Goal: Information Seeking & Learning: Learn about a topic

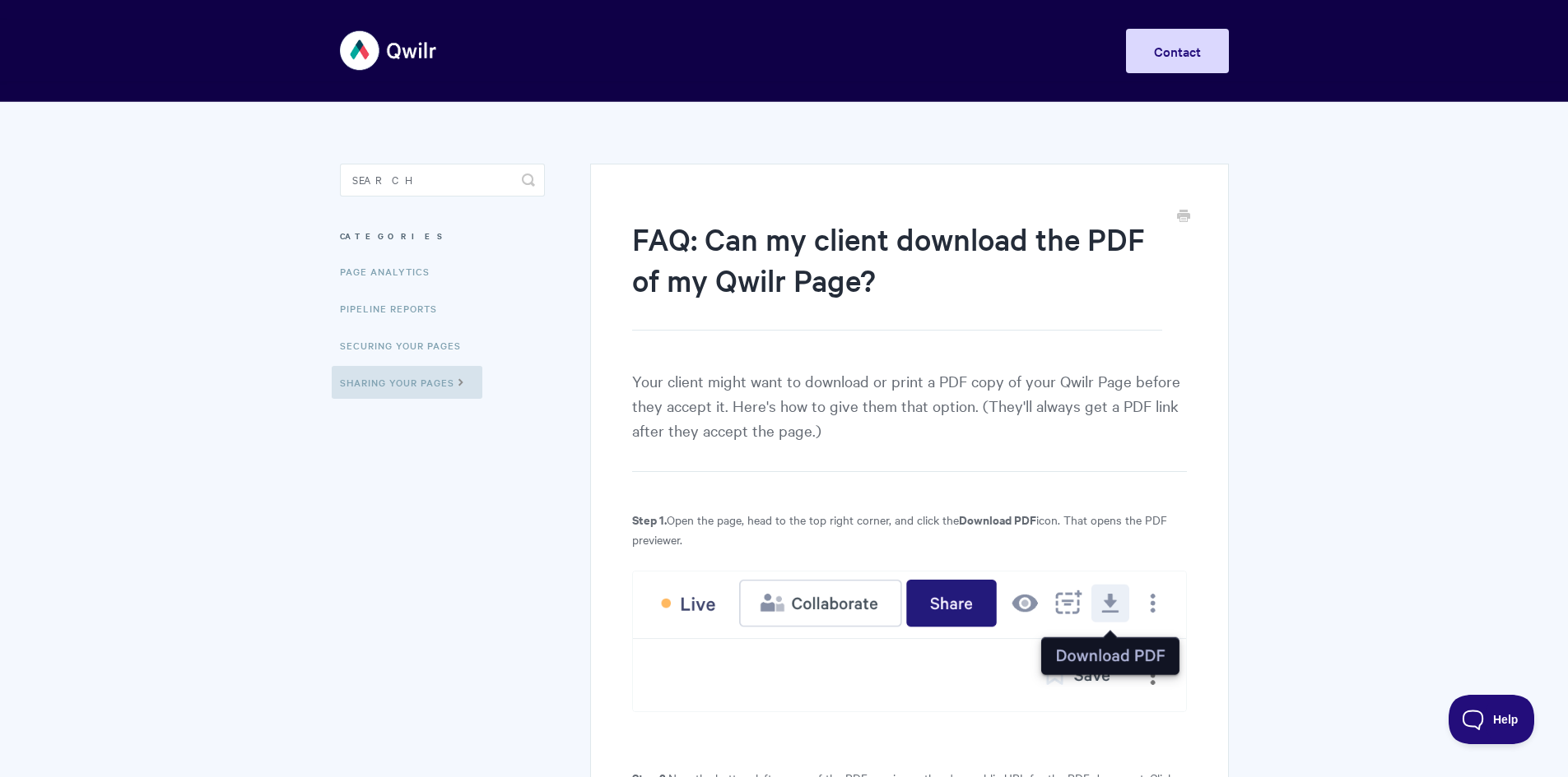
click at [414, 54] on img at bounding box center [388, 50] width 98 height 62
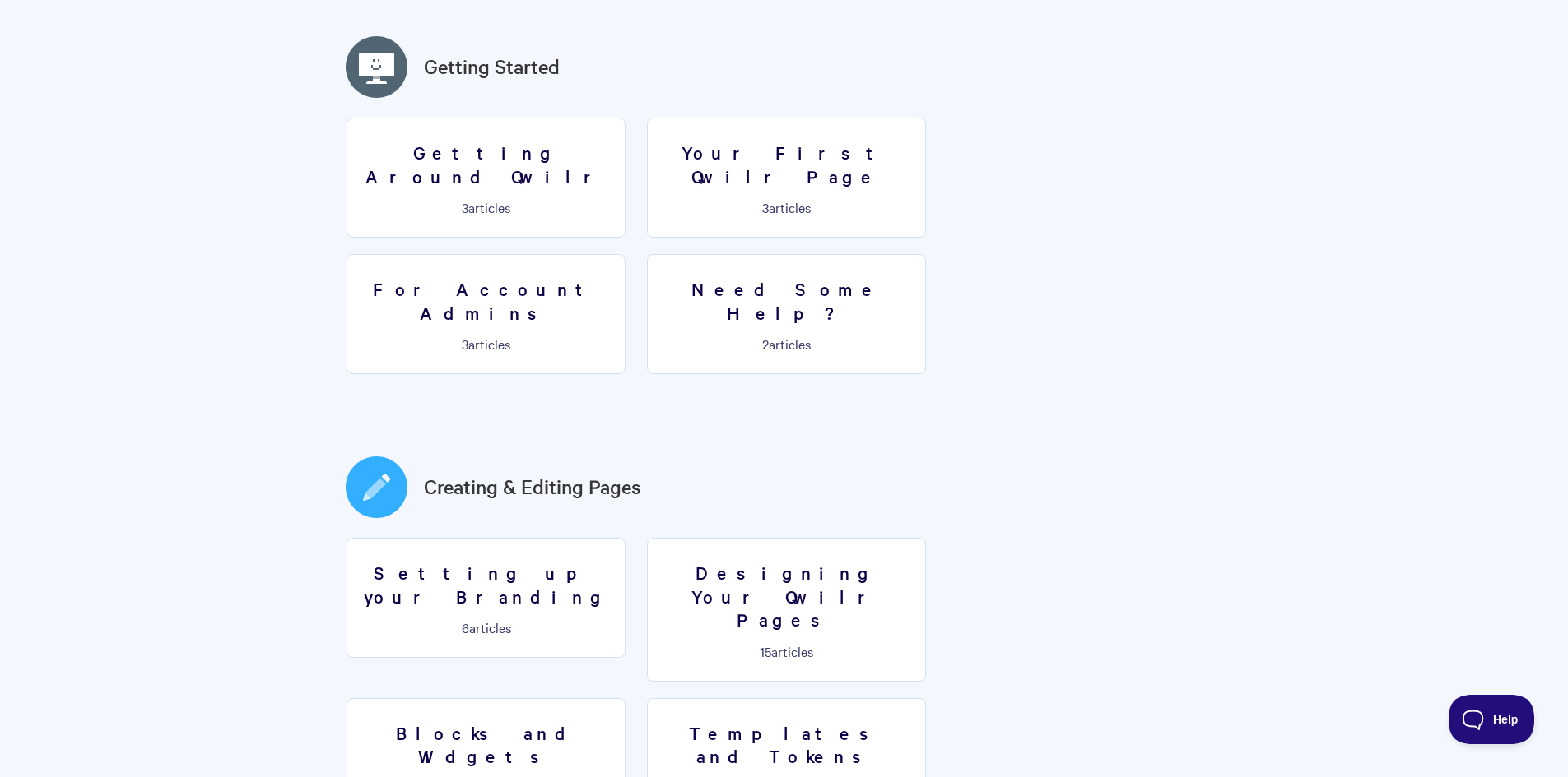
scroll to position [658, 0]
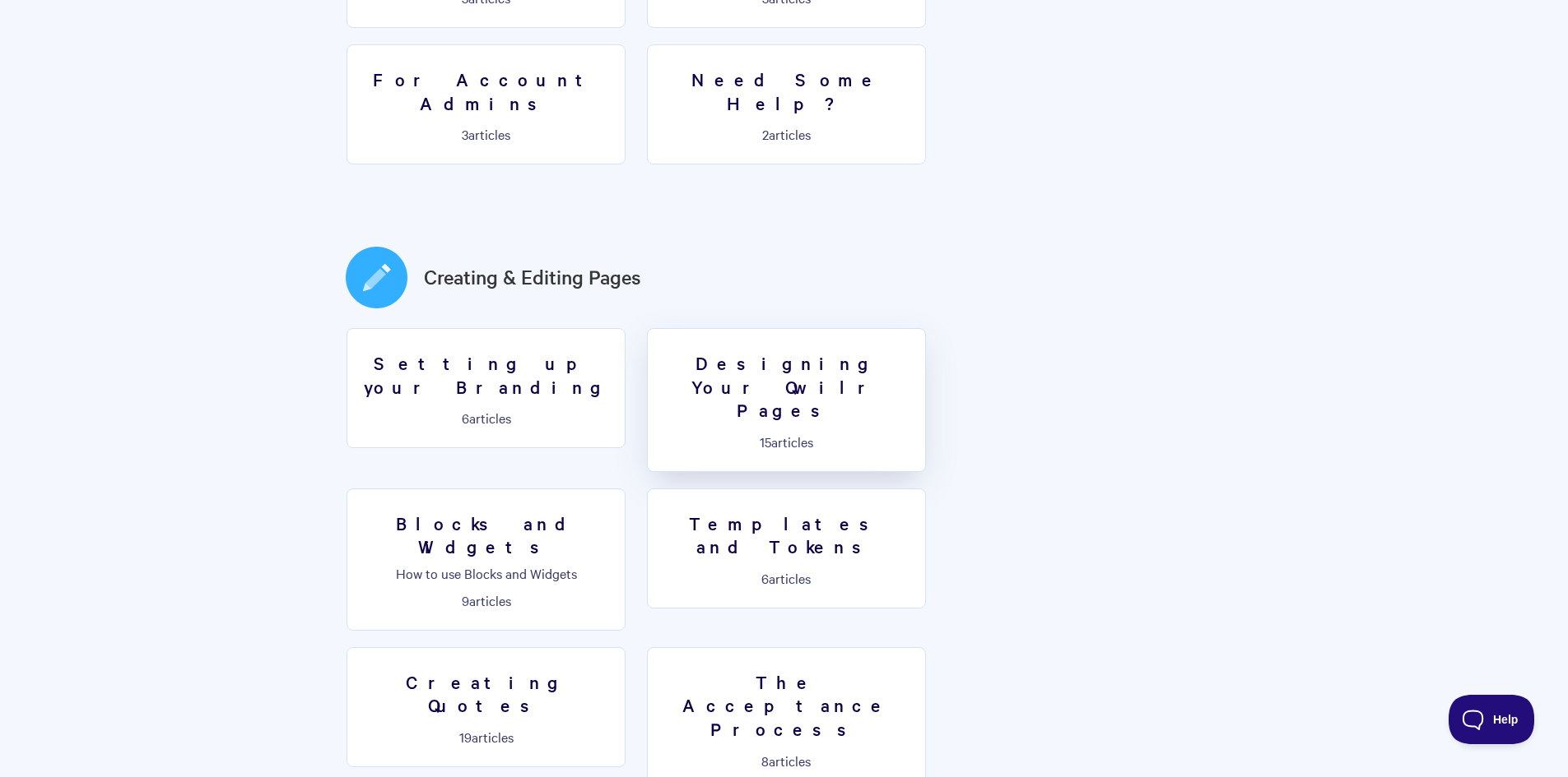
click at [808, 352] on h3 "Designing Your Qwilr Pages" at bounding box center [786, 387] width 257 height 71
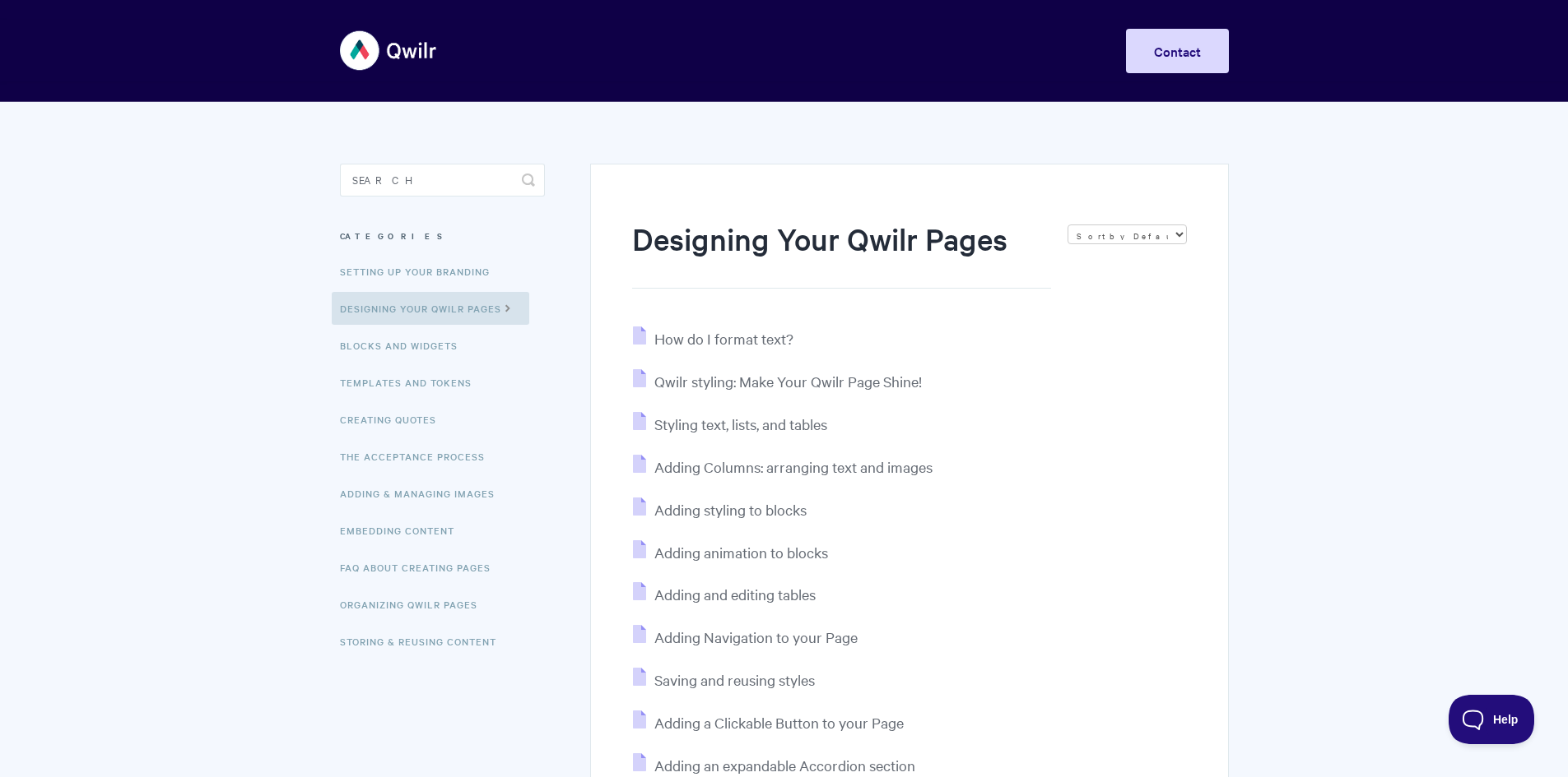
click at [400, 54] on img at bounding box center [388, 50] width 98 height 62
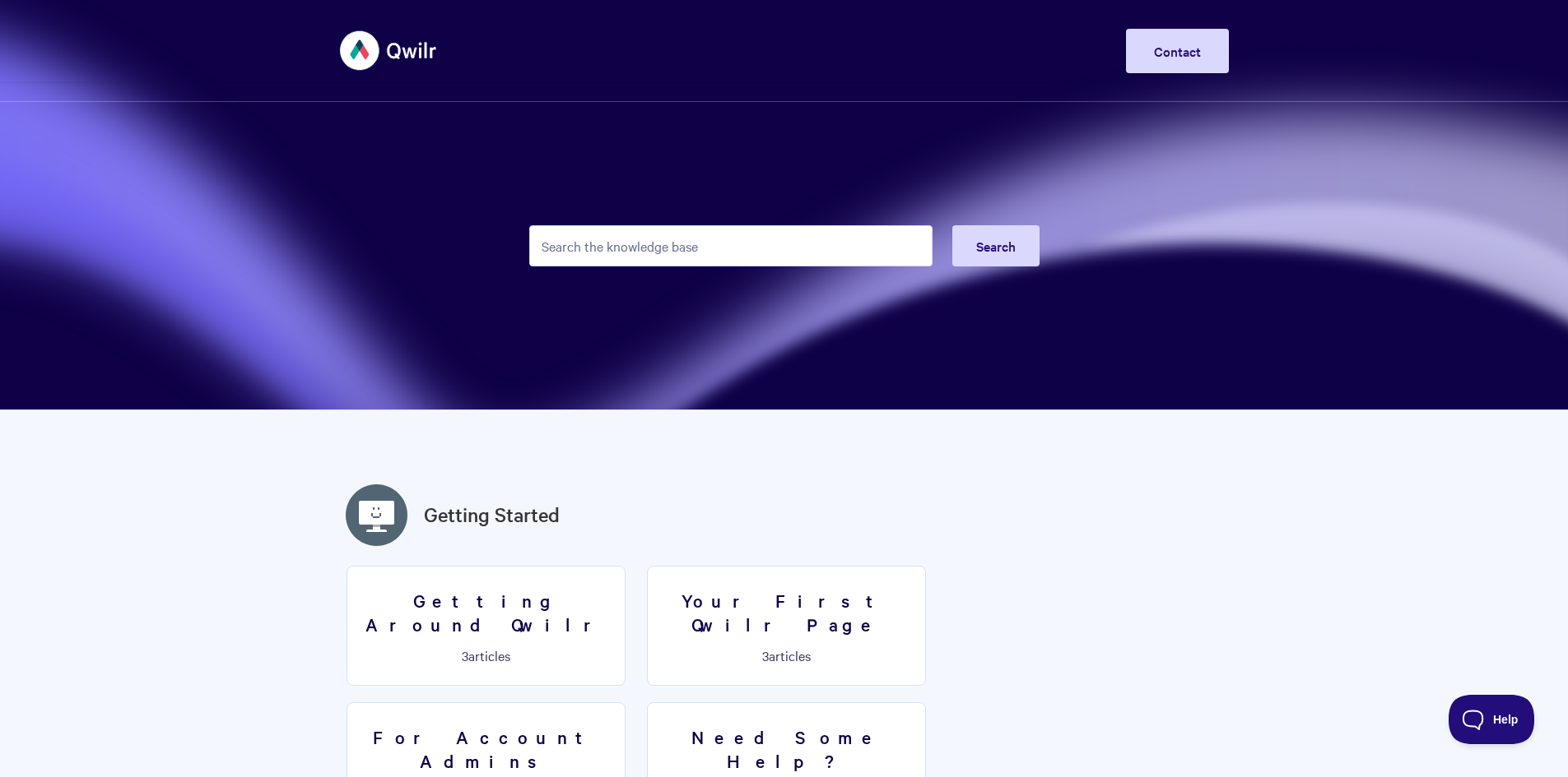
click at [416, 63] on img at bounding box center [388, 50] width 98 height 62
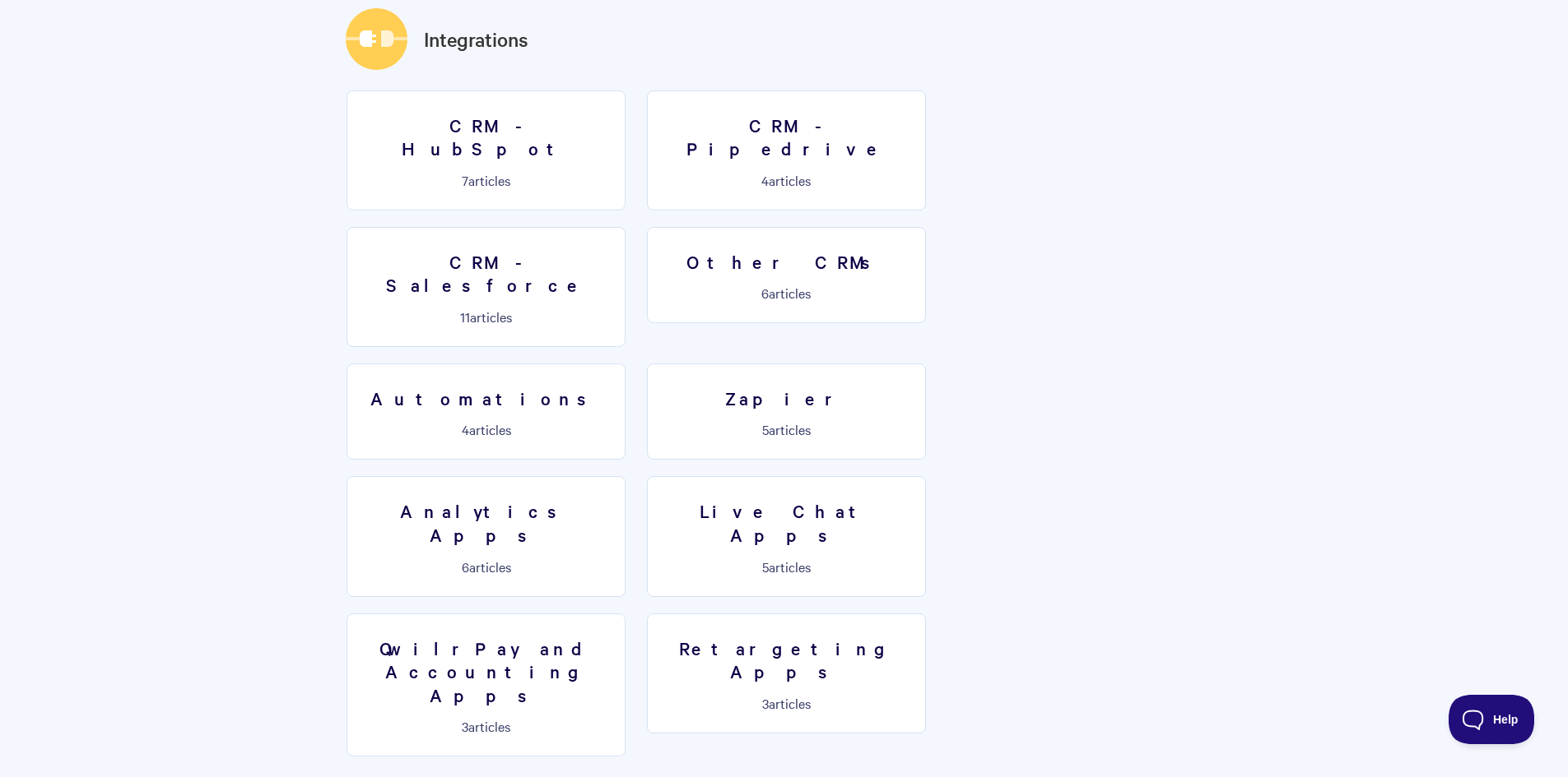
scroll to position [2583, 0]
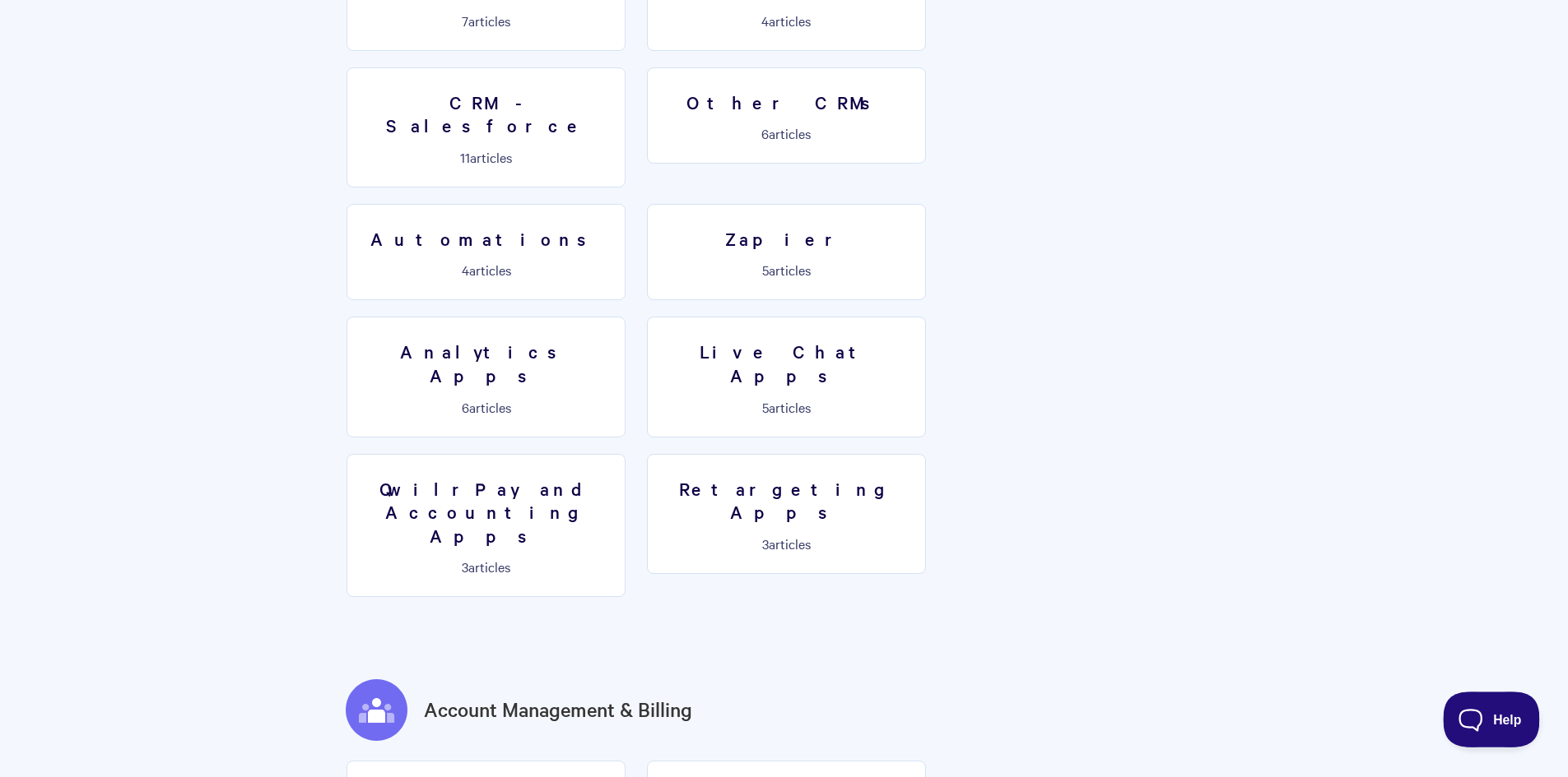
click at [1499, 724] on button "Help" at bounding box center [1485, 716] width 85 height 50
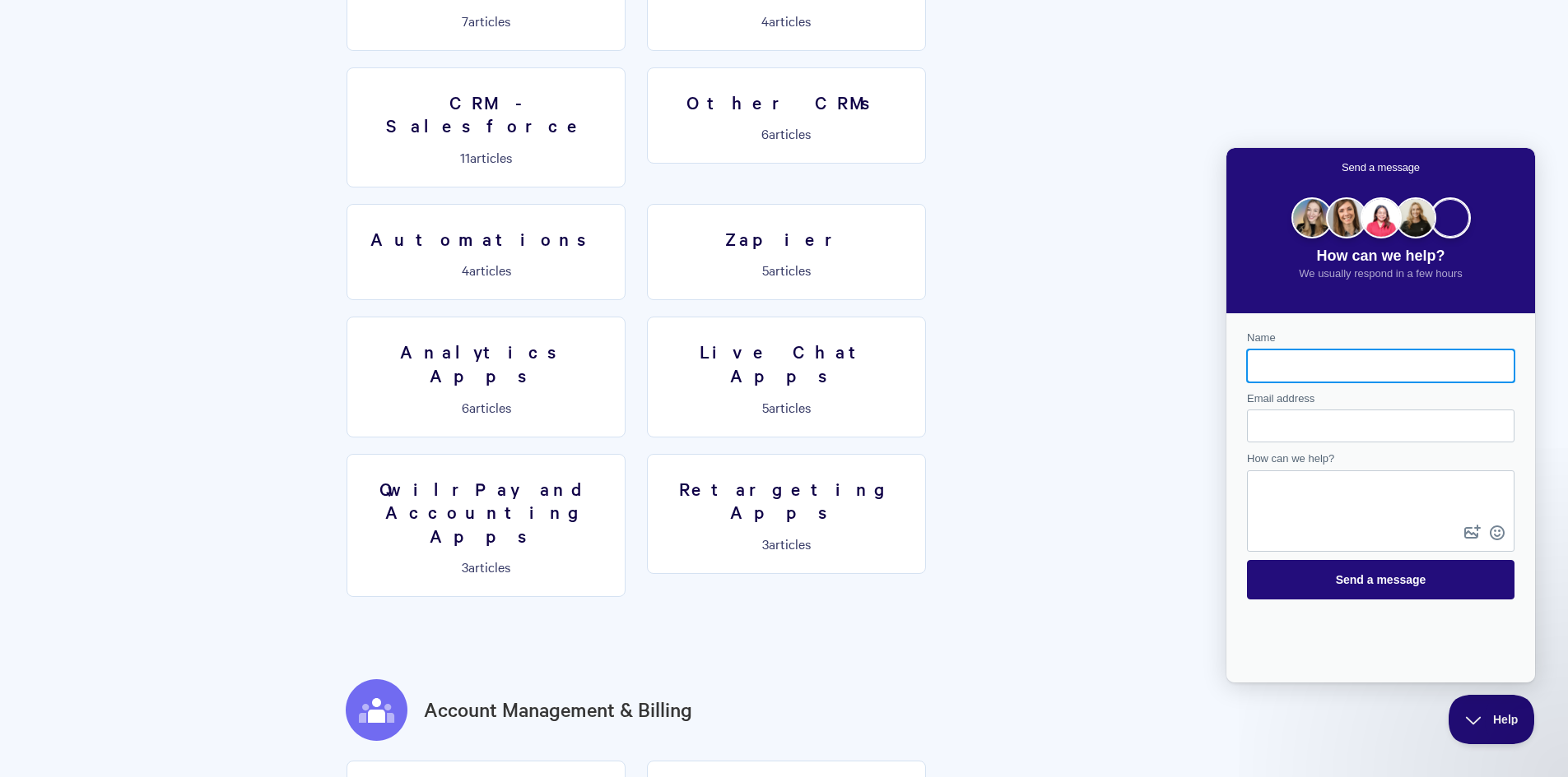
scroll to position [0, 0]
